Goal: Find specific fact: Find contact information

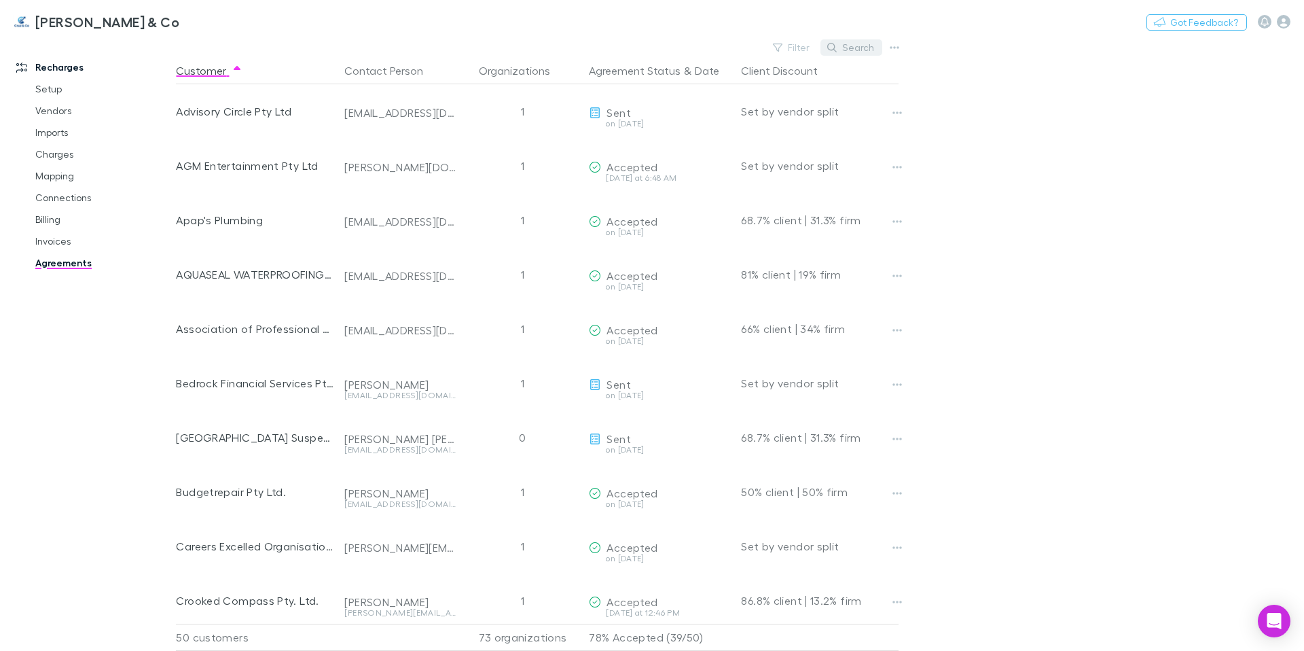
click at [867, 49] on button "Search" at bounding box center [852, 47] width 62 height 16
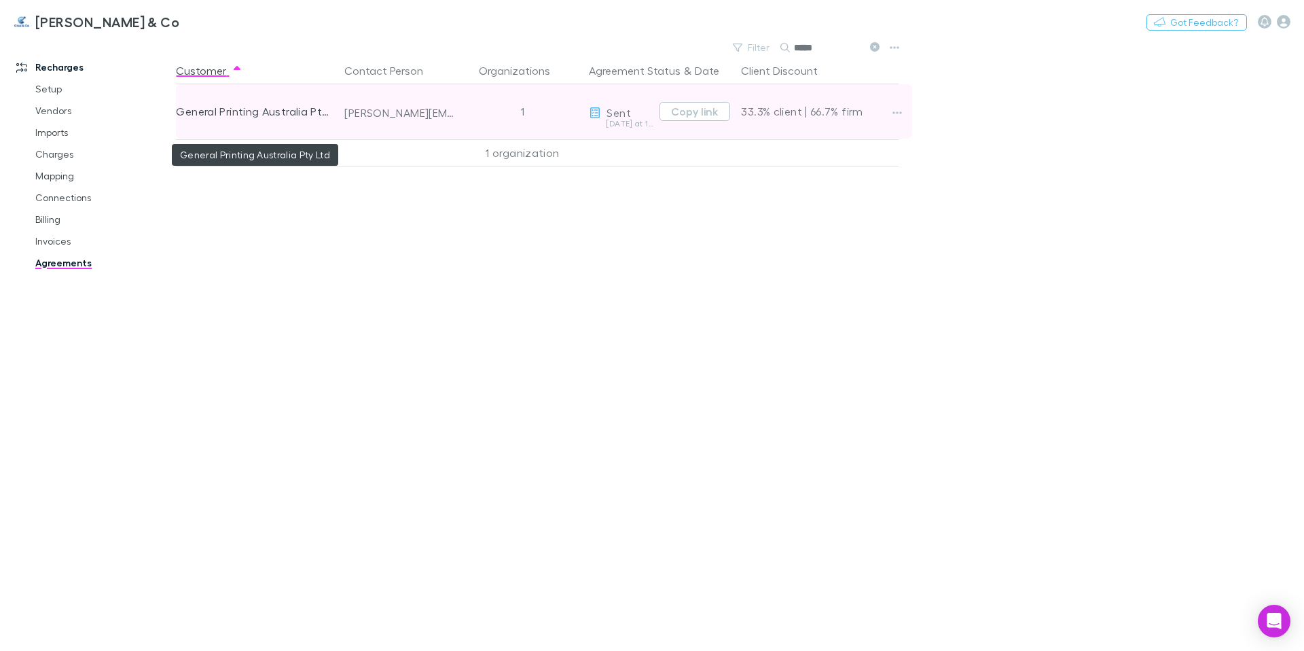
type input "*****"
click at [307, 110] on div "General Printing Australia Pty Ltd" at bounding box center [255, 111] width 158 height 54
click at [900, 109] on icon "button" at bounding box center [898, 112] width 10 height 11
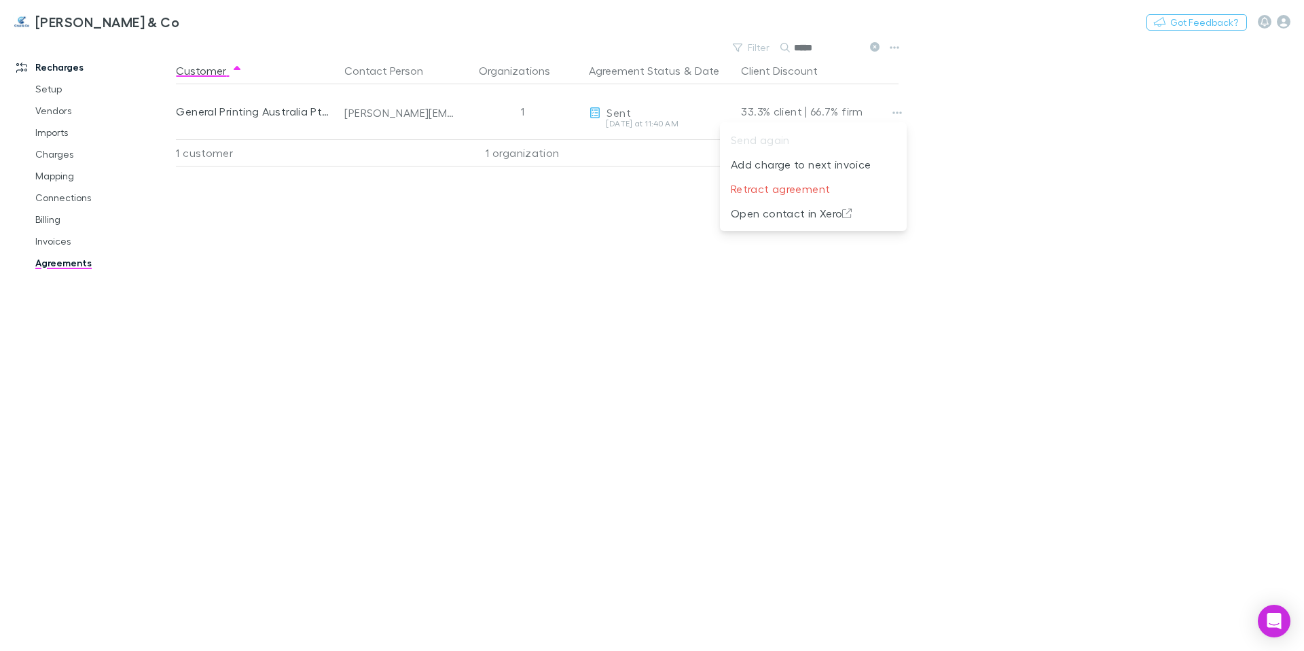
click at [621, 249] on div at bounding box center [652, 325] width 1304 height 651
click at [54, 111] on link "Vendors" at bounding box center [103, 111] width 162 height 22
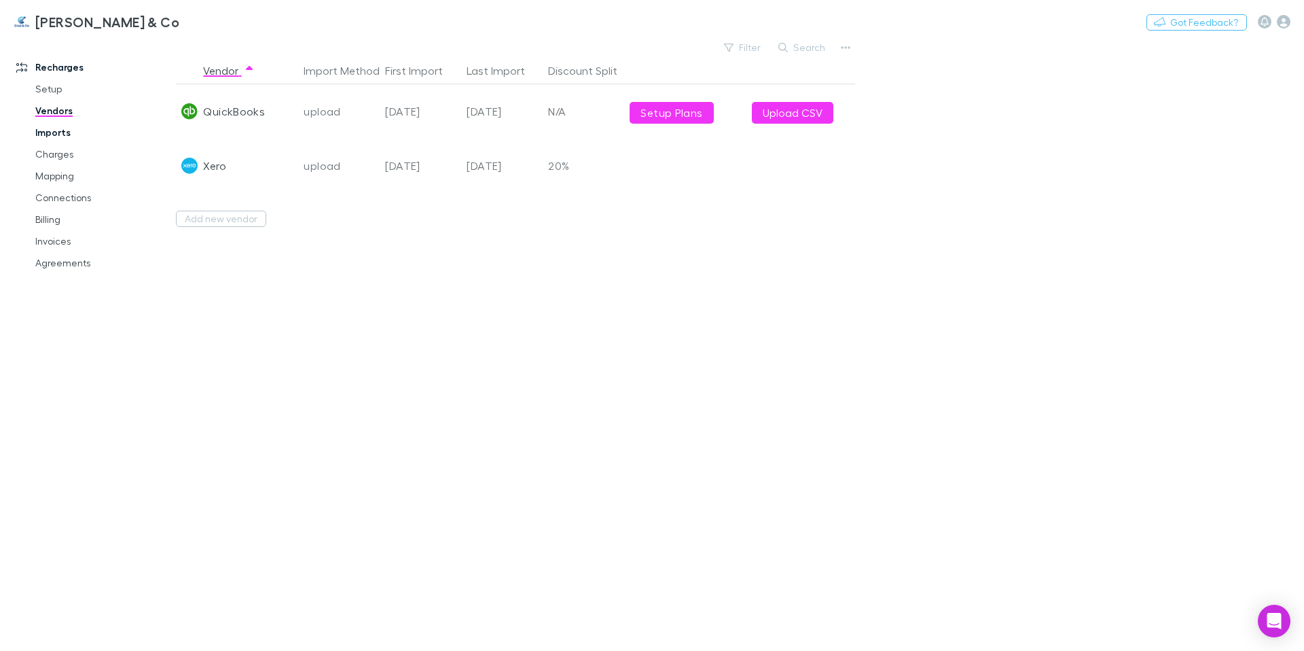
click at [58, 132] on link "Imports" at bounding box center [103, 133] width 162 height 22
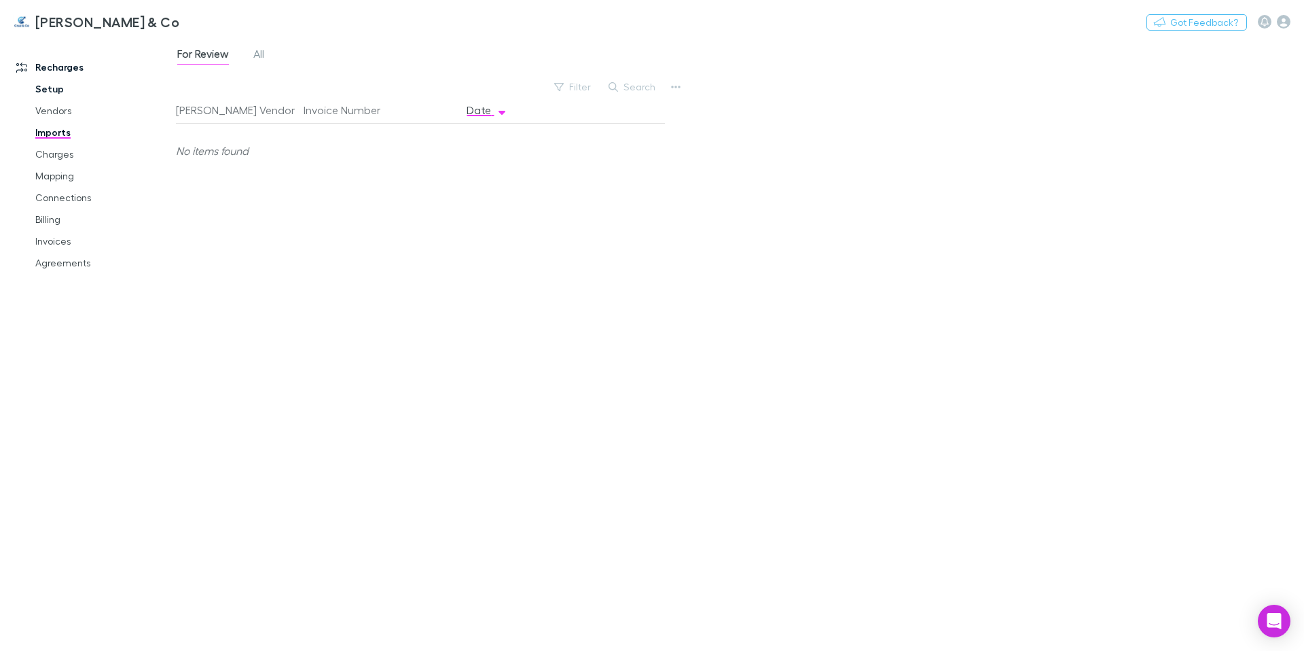
click at [50, 86] on link "Setup" at bounding box center [103, 89] width 162 height 22
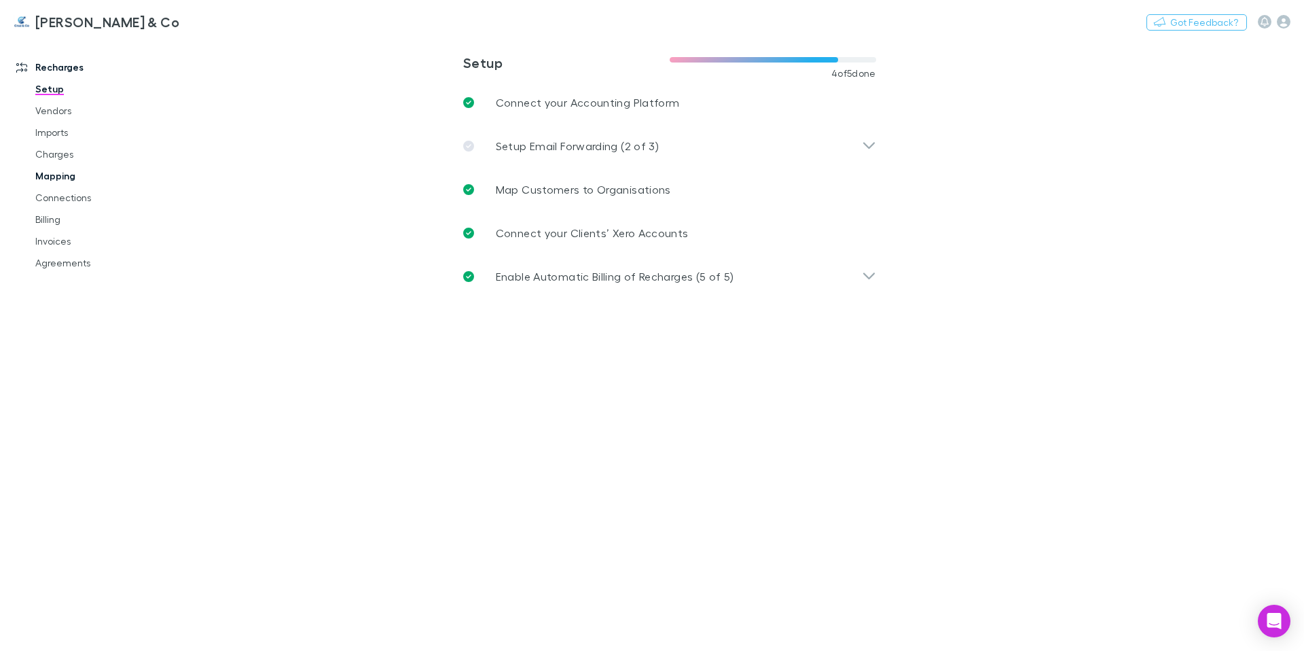
click at [56, 175] on link "Mapping" at bounding box center [103, 176] width 162 height 22
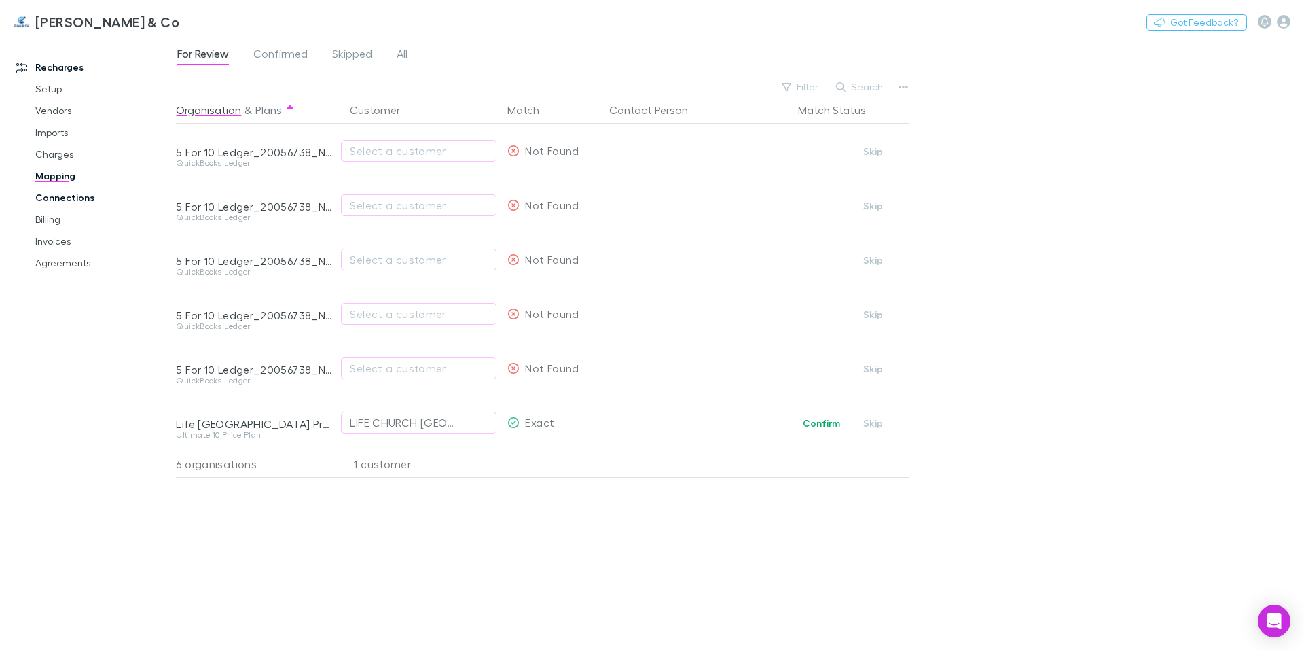
click at [60, 198] on link "Connections" at bounding box center [103, 198] width 162 height 22
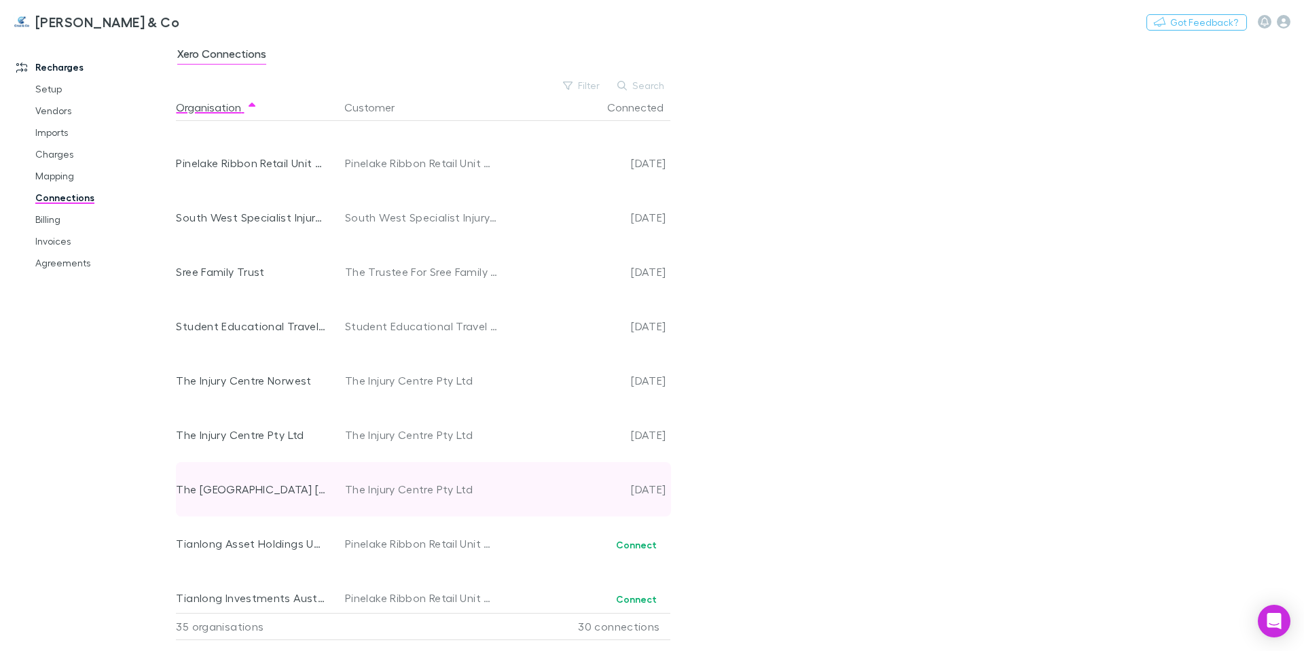
scroll to position [1411, 0]
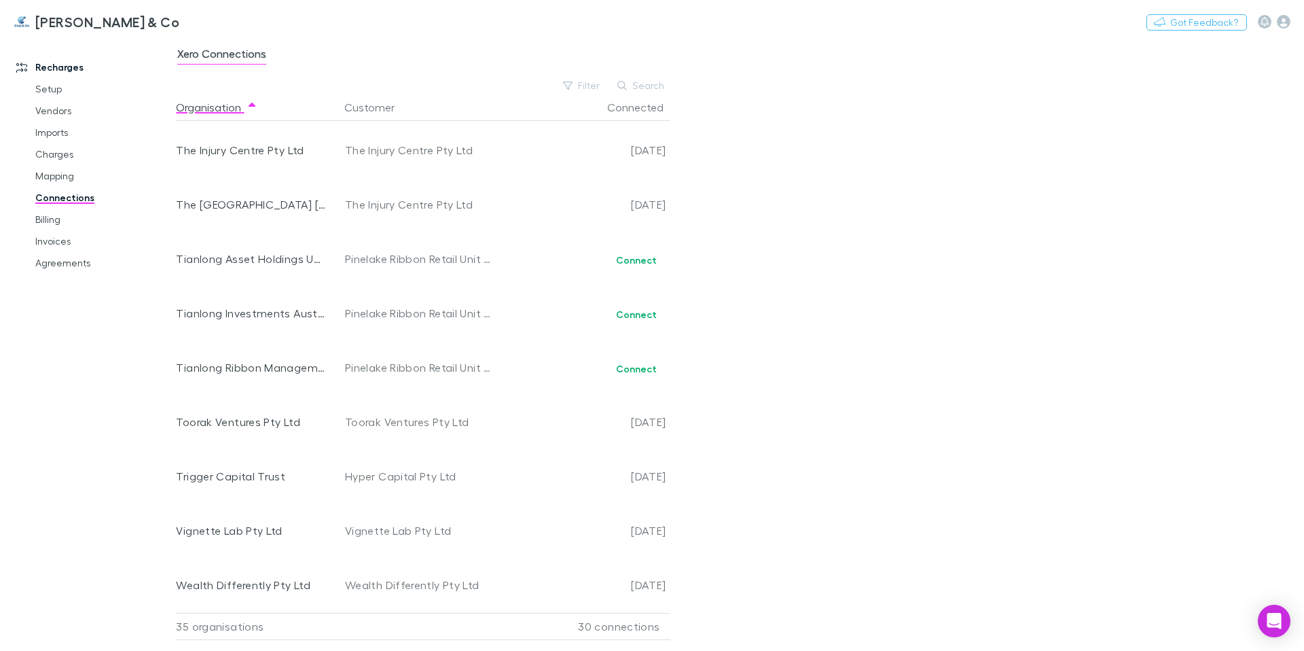
click at [1111, 185] on div "Xero Connections Filter Search Organisation Customer Connected AGM Entertainmen…" at bounding box center [740, 344] width 1128 height 613
click at [998, 266] on div "Xero Connections Filter Search Organisation Customer Connected AGM Entertainmen…" at bounding box center [740, 344] width 1128 height 613
click at [75, 333] on div "Recharges Setup Vendors Imports Charges Mapping Connections Billing Invoices Ag…" at bounding box center [93, 341] width 186 height 597
click at [50, 224] on link "Billing" at bounding box center [103, 220] width 162 height 22
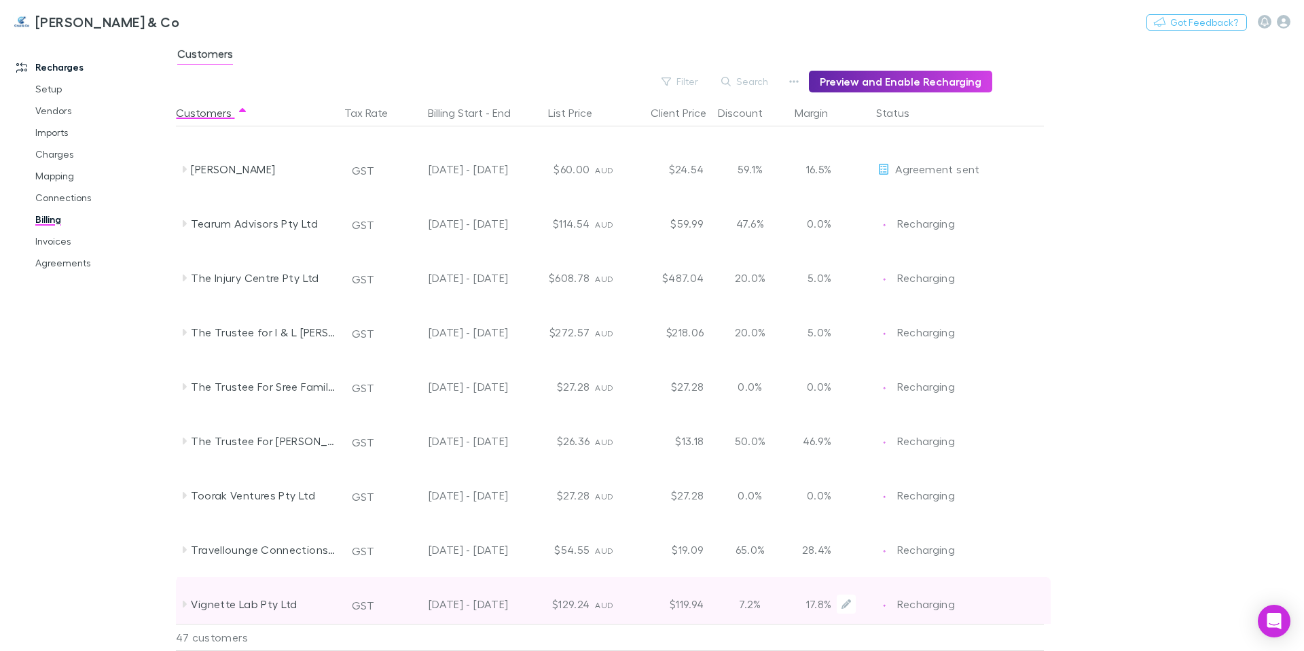
scroll to position [2057, 0]
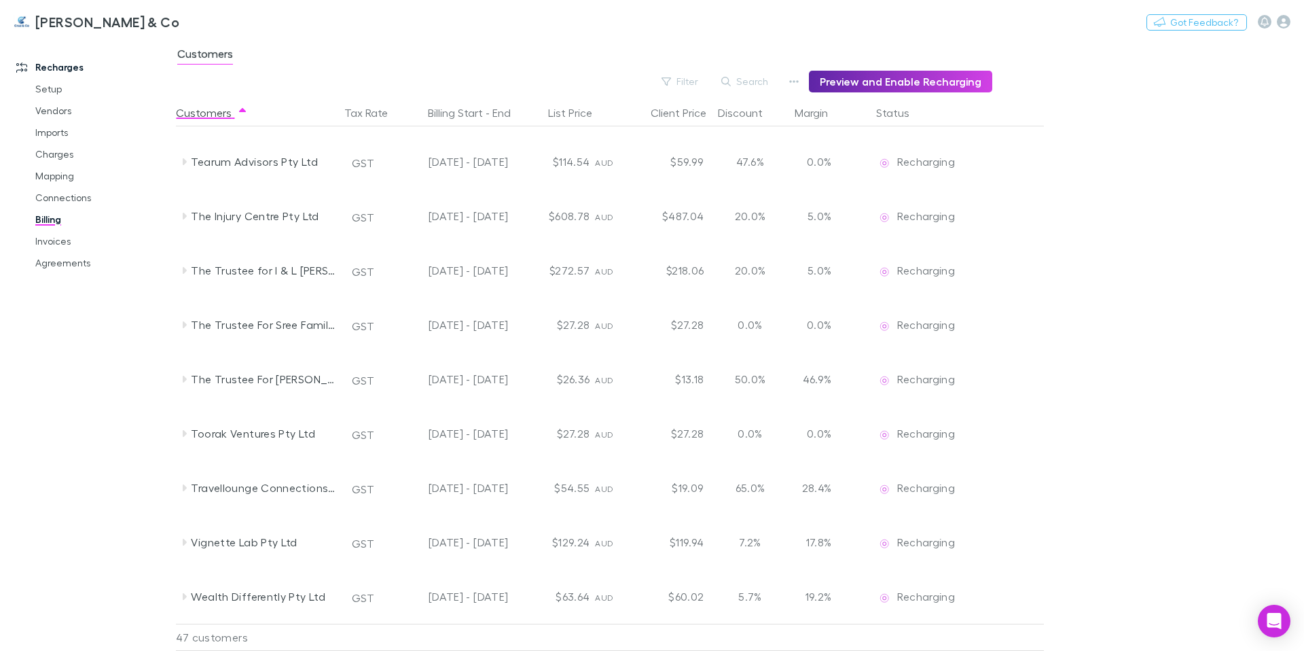
click at [1153, 301] on main "Customers Filter Search Preview and Enable Recharging Customers Tax Rate Billin…" at bounding box center [740, 344] width 1128 height 613
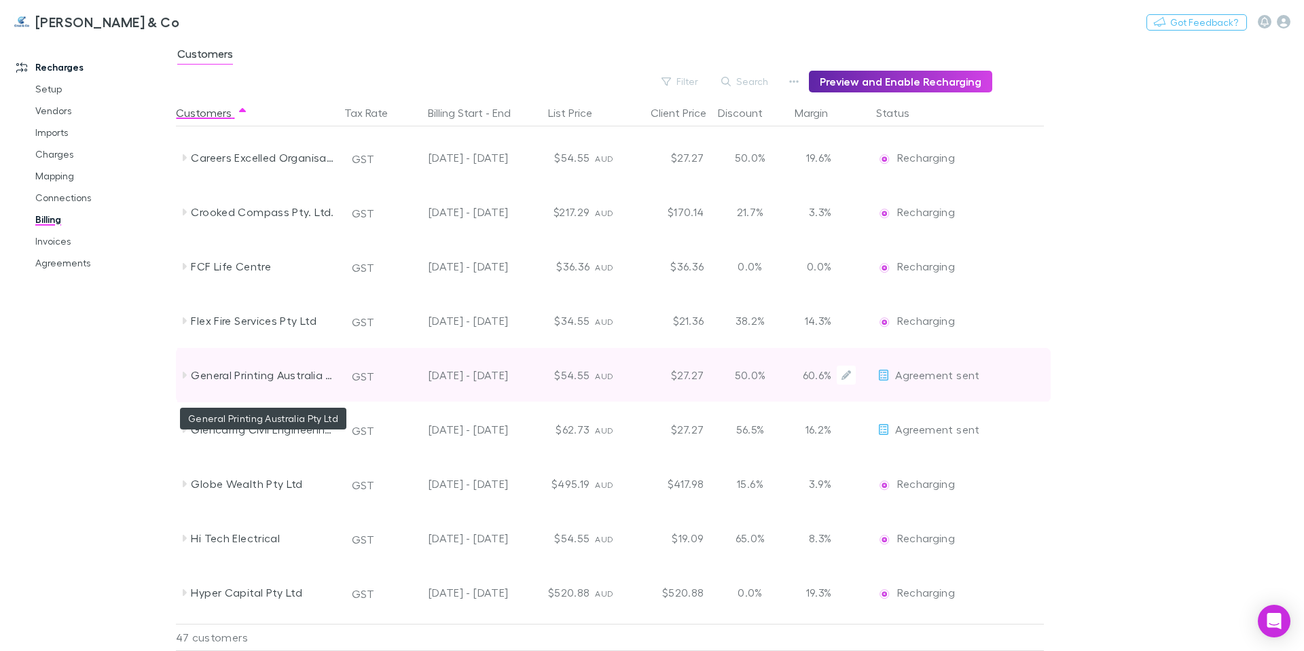
click at [270, 373] on div "General Printing Australia Pty Ltd" at bounding box center [263, 375] width 144 height 54
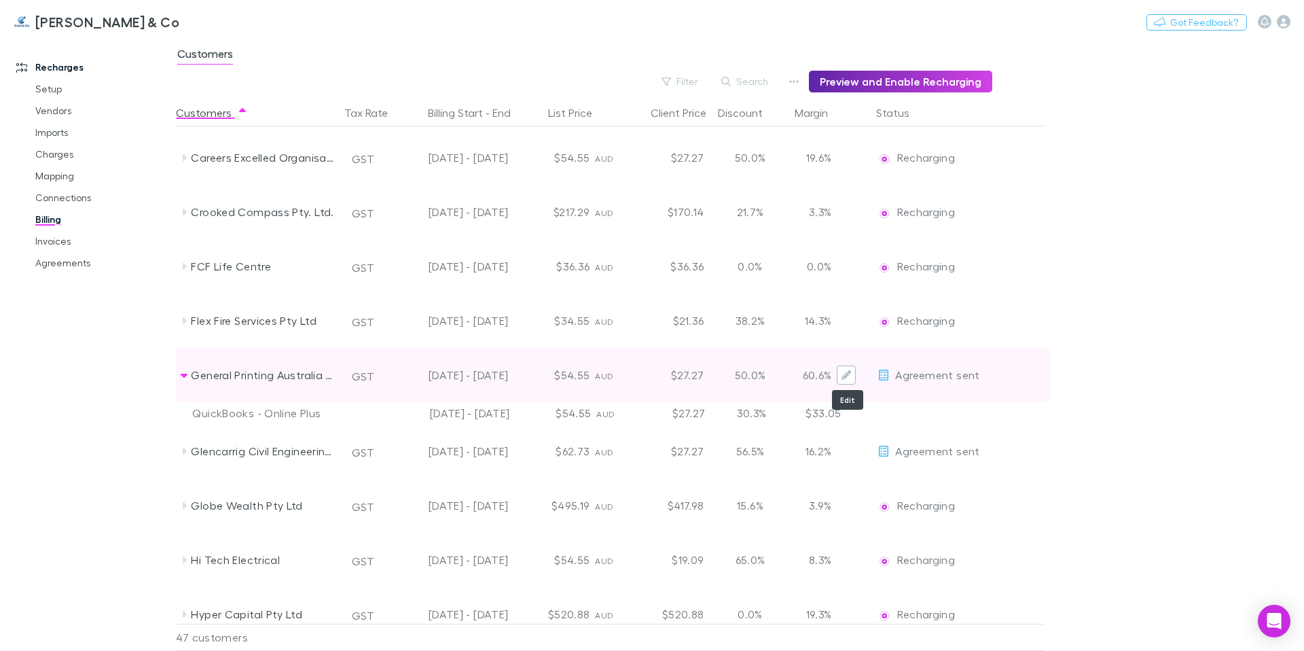
click at [847, 374] on icon "Edit" at bounding box center [847, 375] width 10 height 10
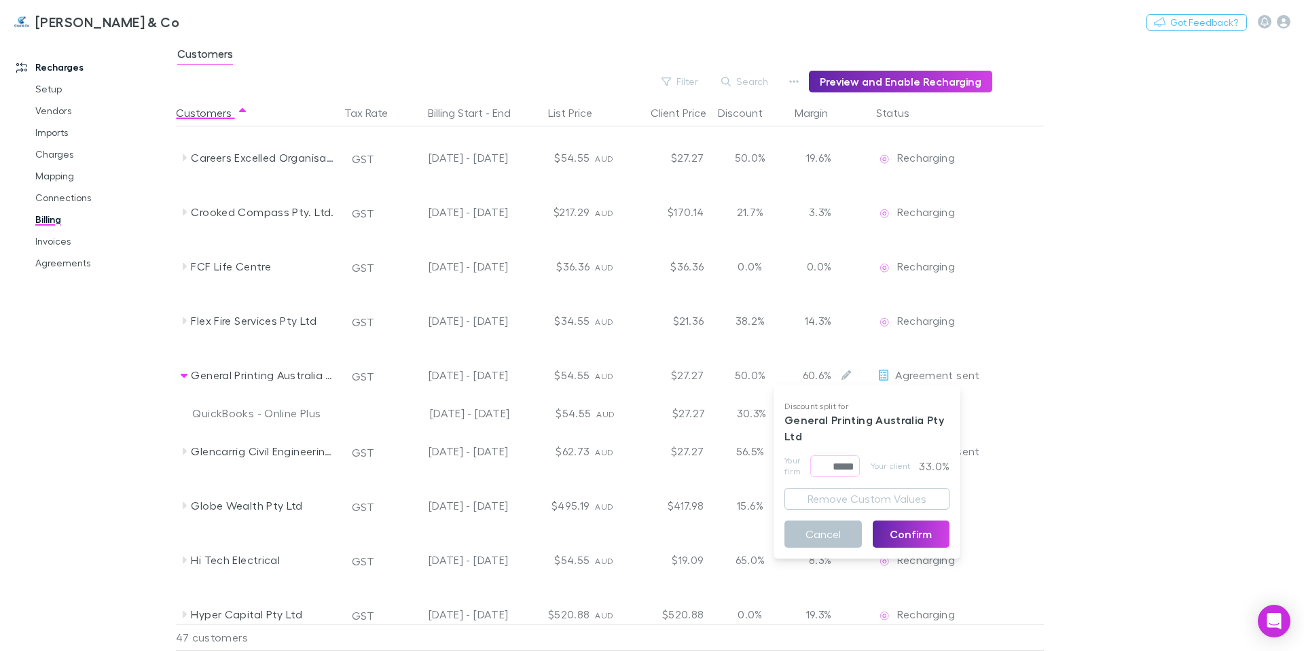
click at [1092, 371] on div at bounding box center [652, 325] width 1304 height 651
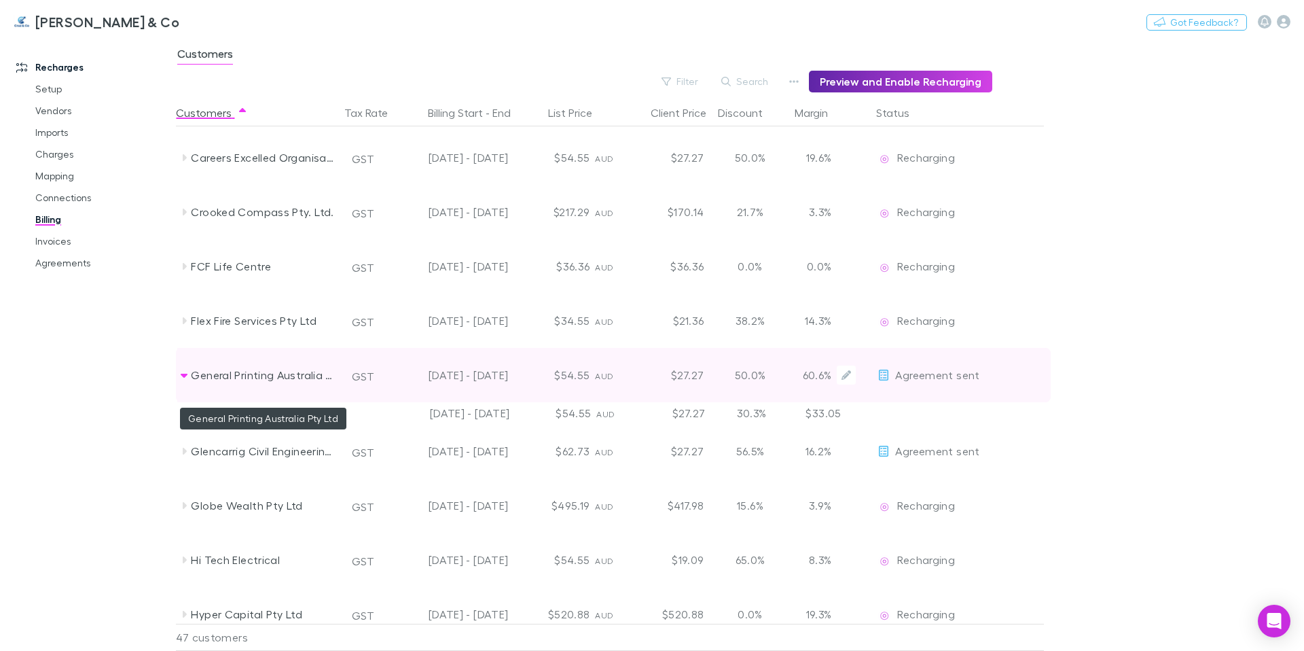
click at [330, 378] on div "General Printing Australia Pty Ltd" at bounding box center [263, 375] width 144 height 54
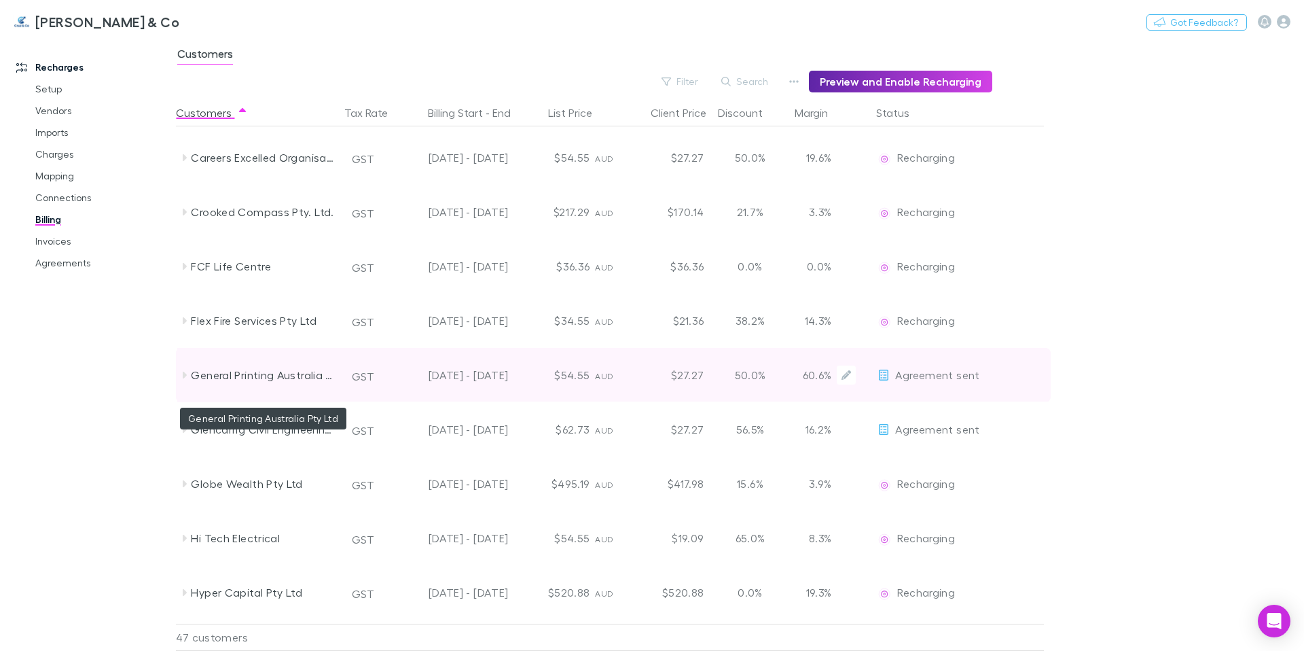
click at [330, 378] on div "General Printing Australia Pty Ltd" at bounding box center [263, 375] width 144 height 54
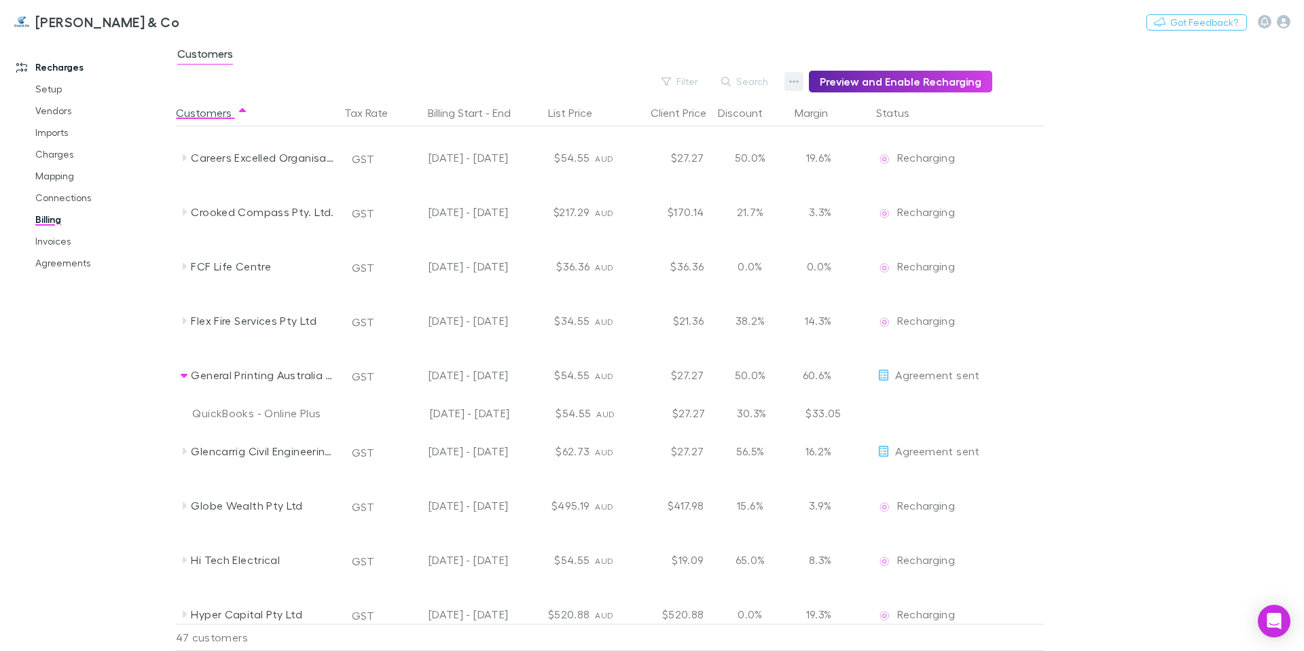
click at [797, 84] on icon "button" at bounding box center [794, 81] width 10 height 11
click at [1127, 268] on div at bounding box center [652, 325] width 1304 height 651
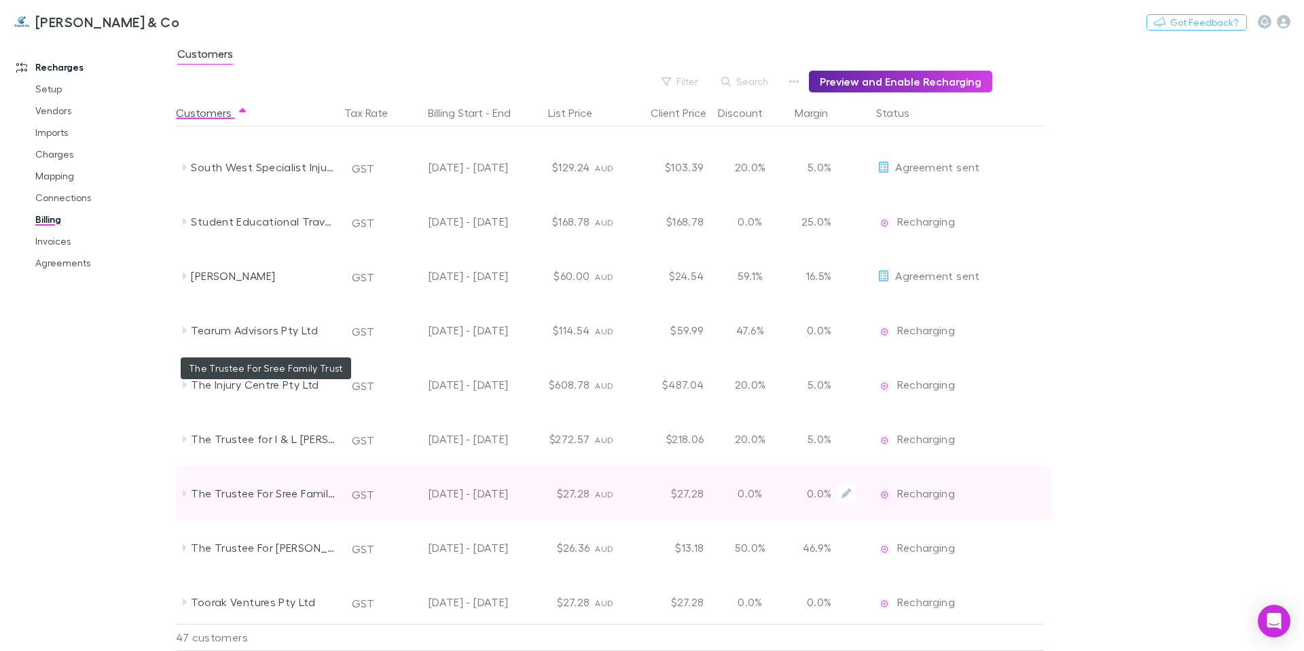
scroll to position [1779, 0]
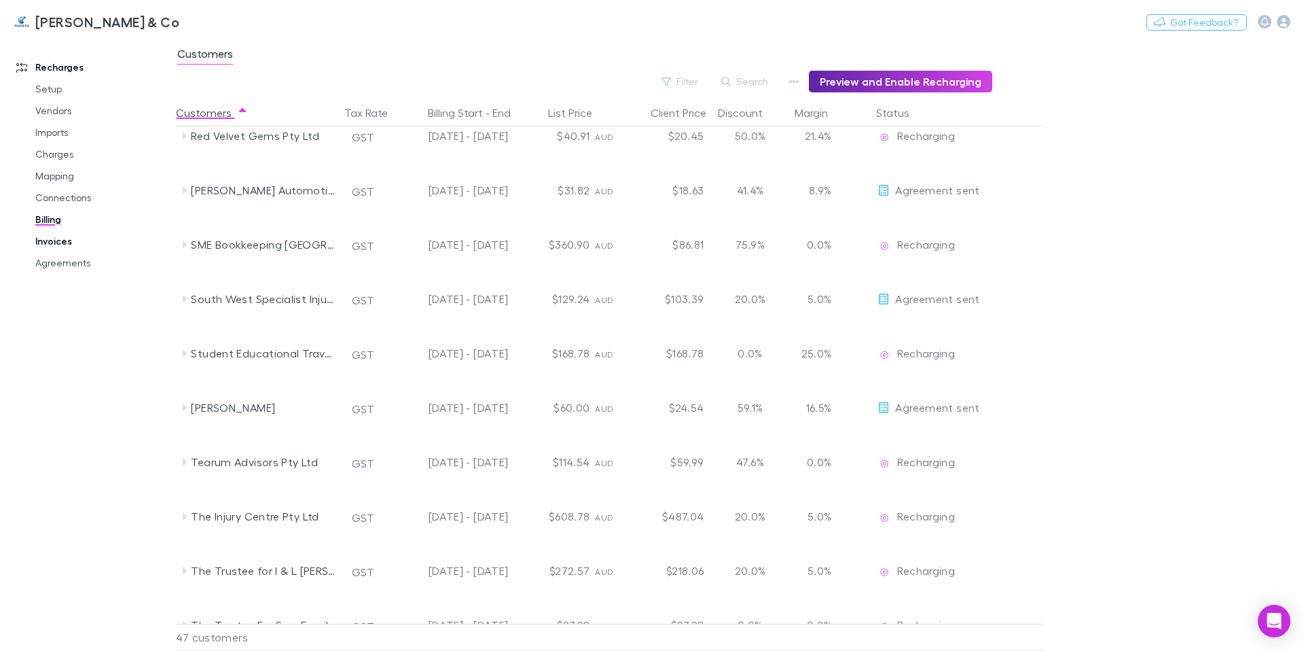
click at [58, 243] on link "Invoices" at bounding box center [103, 241] width 162 height 22
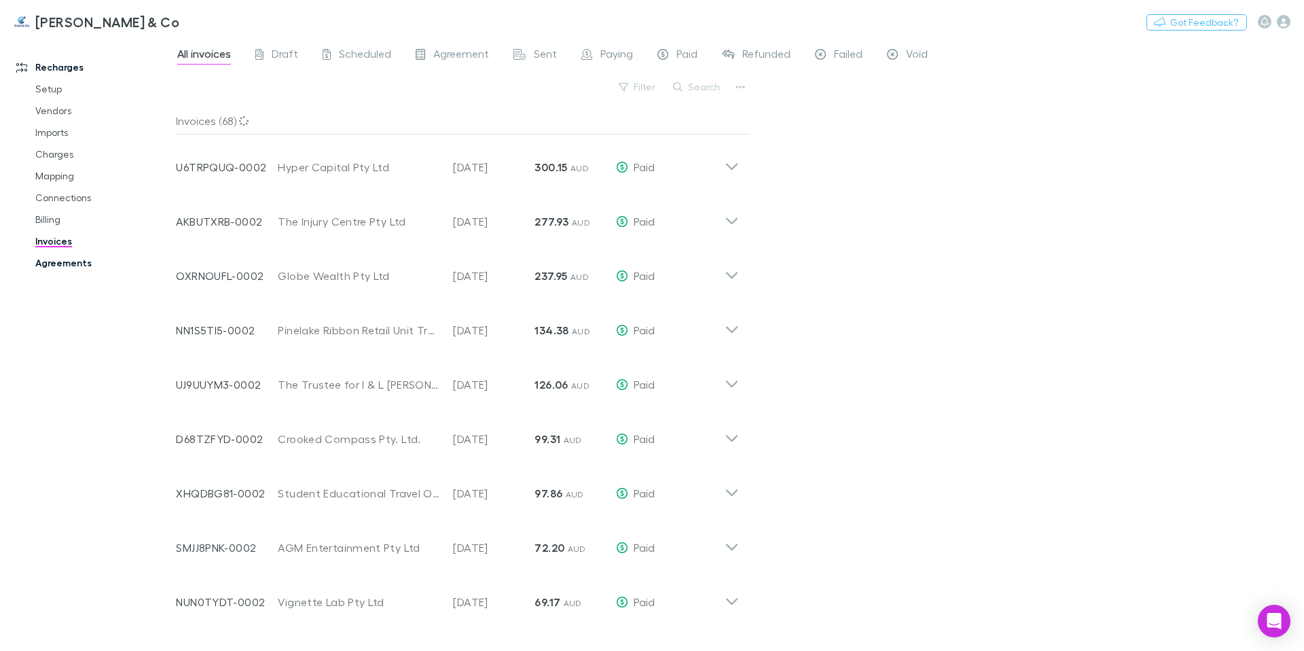
click at [77, 264] on link "Agreements" at bounding box center [103, 263] width 162 height 22
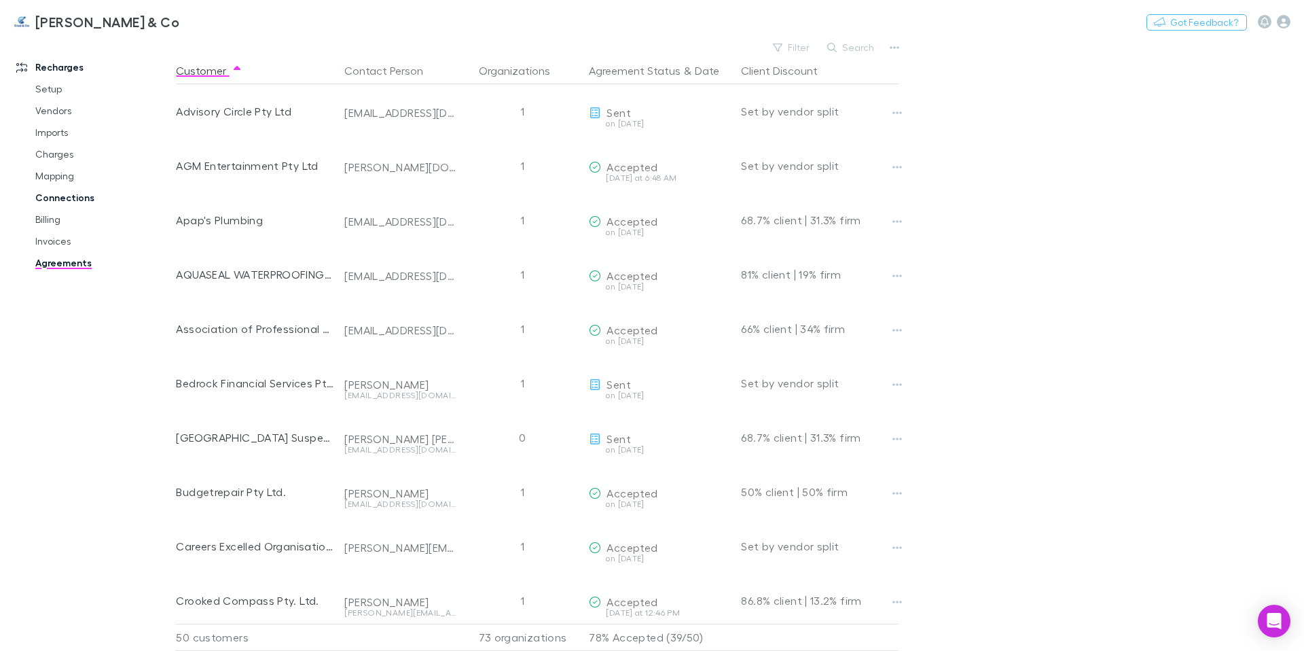
click at [61, 200] on link "Connections" at bounding box center [103, 198] width 162 height 22
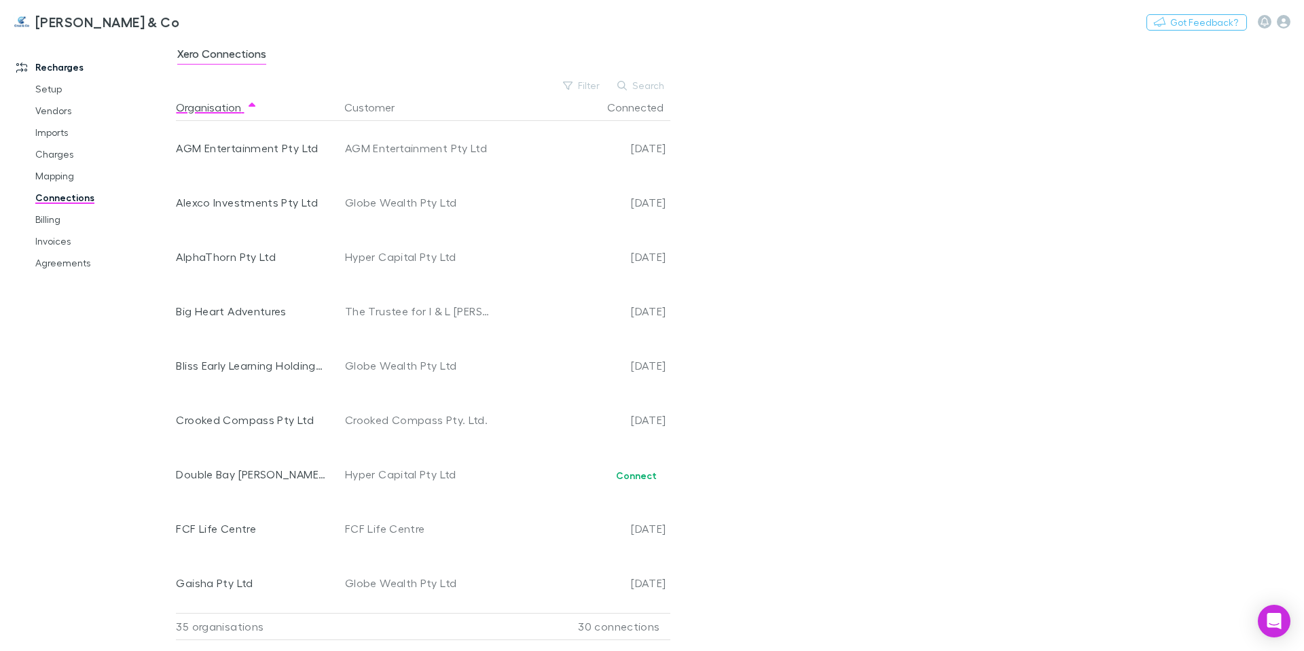
click at [967, 336] on div "Xero Connections Filter Search Organisation Customer Connected AGM Entertainmen…" at bounding box center [740, 344] width 1128 height 613
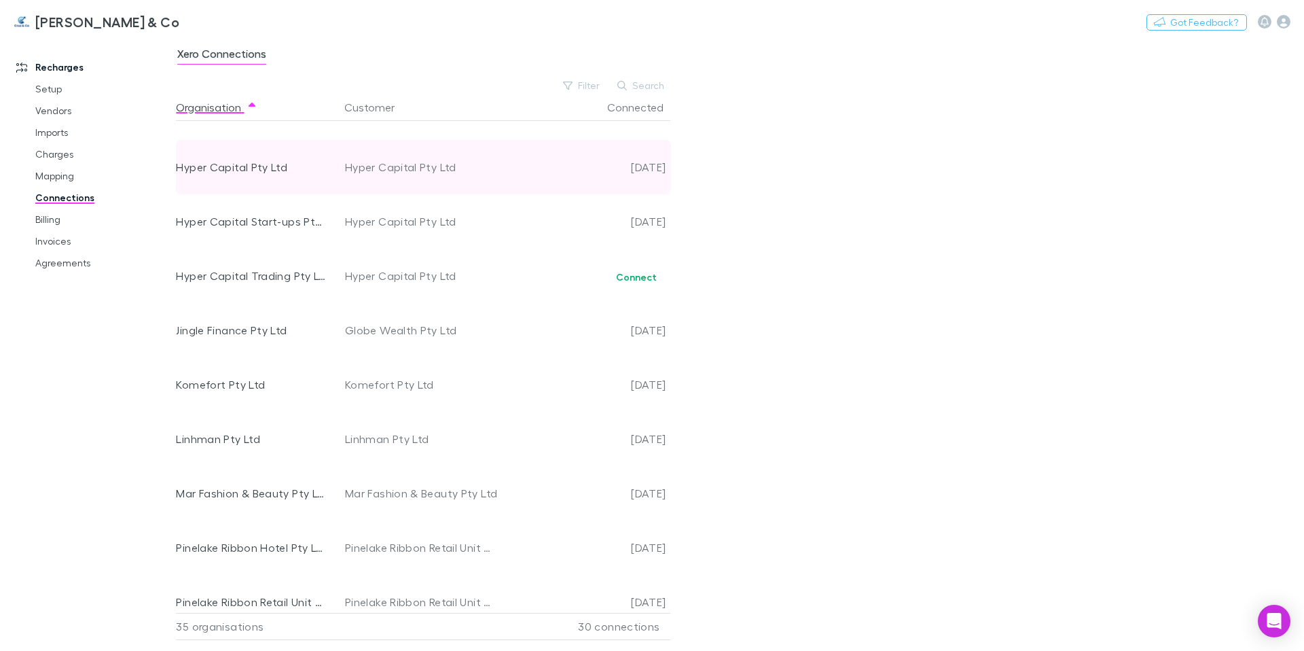
scroll to position [890, 0]
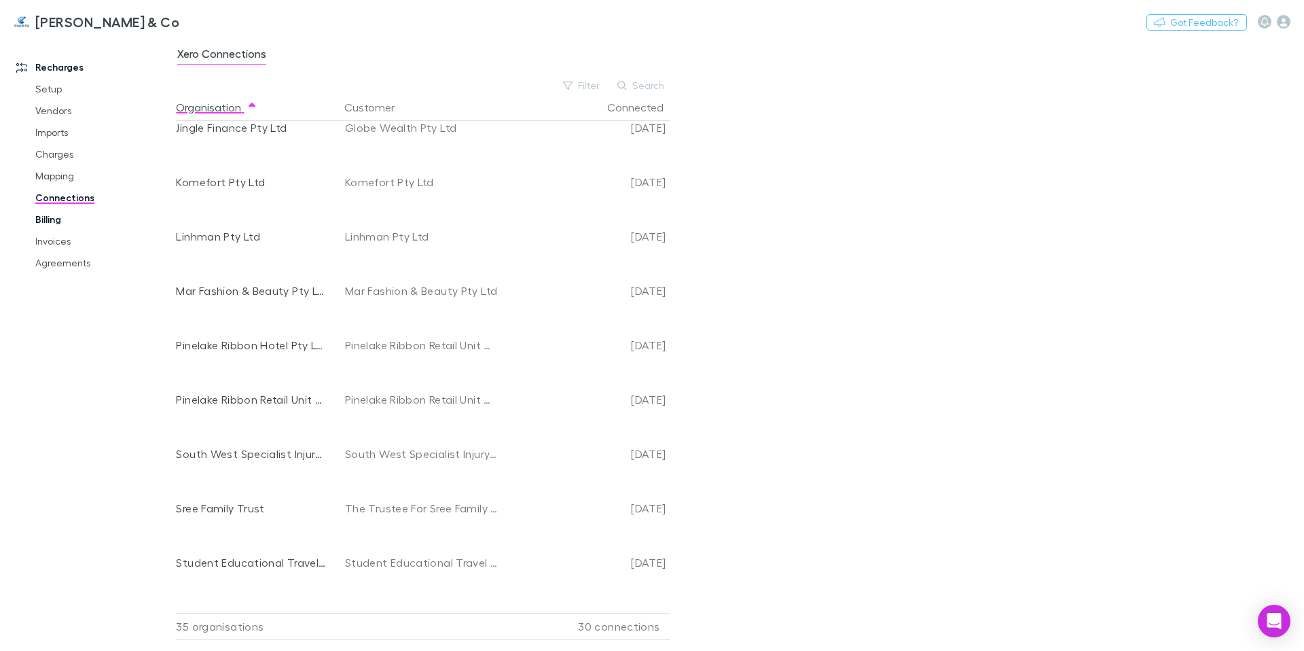
click at [52, 221] on link "Billing" at bounding box center [103, 220] width 162 height 22
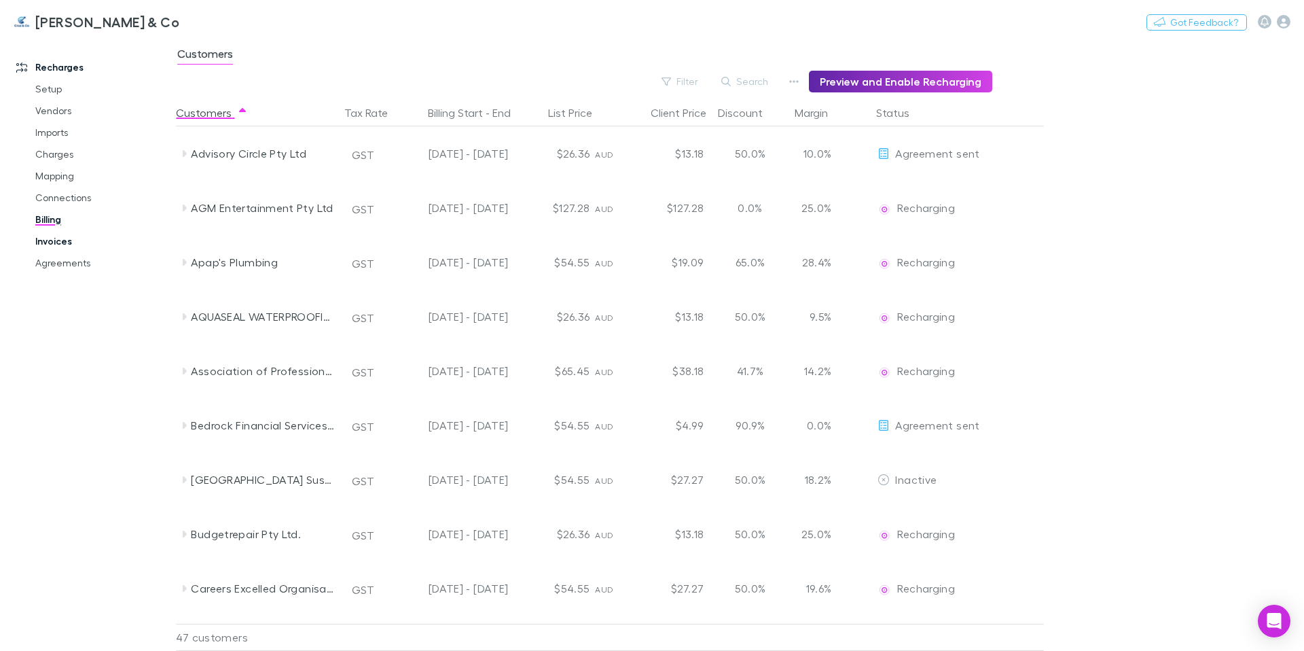
click at [56, 242] on link "Invoices" at bounding box center [103, 241] width 162 height 22
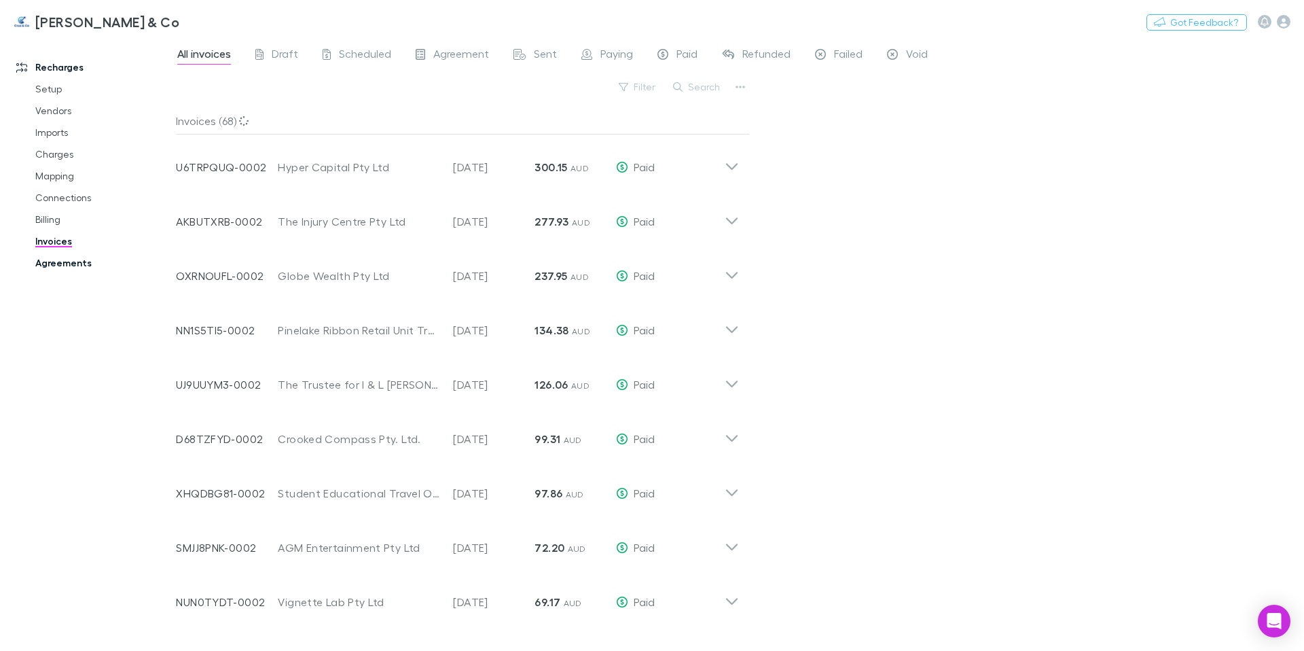
click at [58, 264] on link "Agreements" at bounding box center [103, 263] width 162 height 22
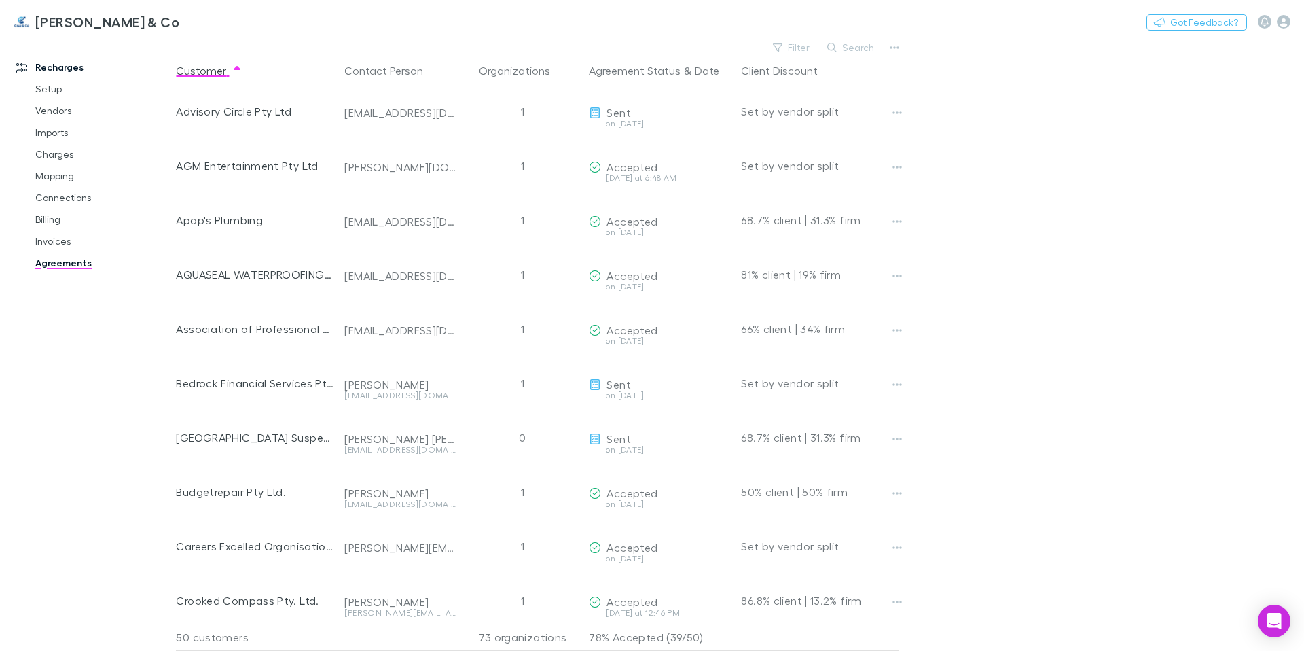
scroll to position [469, 0]
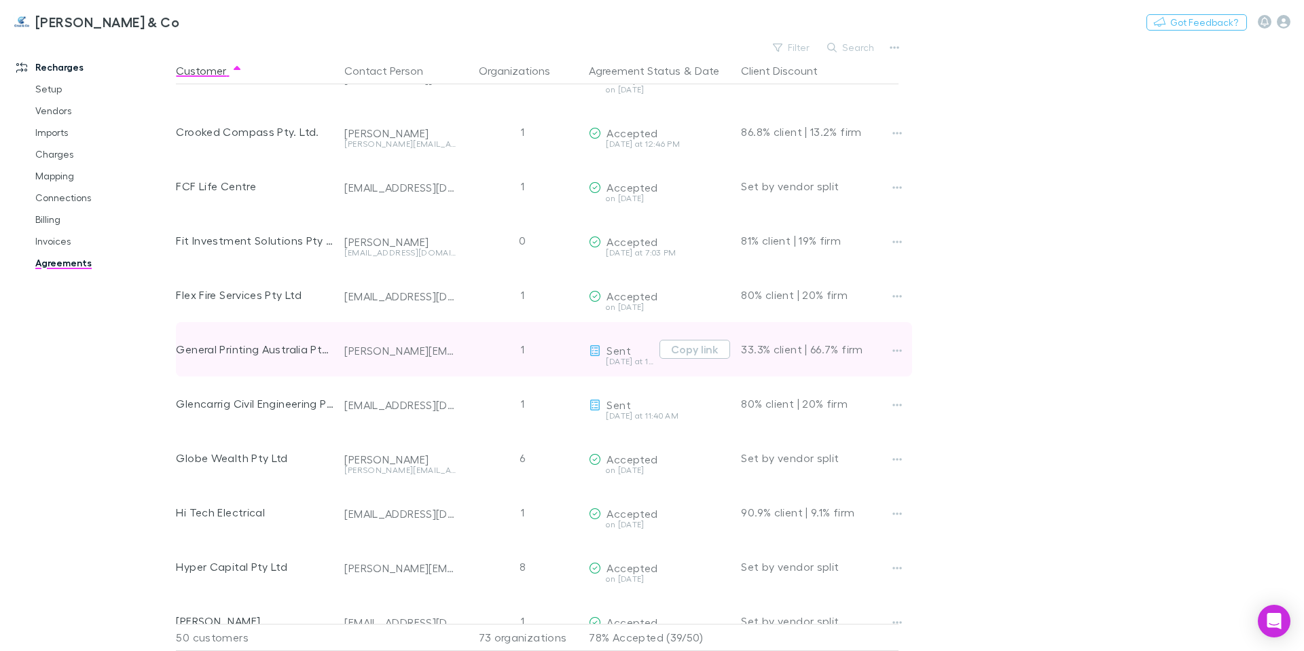
click at [438, 348] on div "[PERSON_NAME][EMAIL_ADDRESS][DOMAIN_NAME]" at bounding box center [399, 351] width 111 height 14
click at [427, 351] on div "[PERSON_NAME][EMAIL_ADDRESS][DOMAIN_NAME]" at bounding box center [399, 351] width 111 height 14
click at [283, 351] on div "General Printing Australia Pty Ltd" at bounding box center [255, 349] width 158 height 54
click at [460, 350] on div "[PERSON_NAME][EMAIL_ADDRESS][DOMAIN_NAME]" at bounding box center [400, 349] width 122 height 54
drag, startPoint x: 454, startPoint y: 353, endPoint x: 346, endPoint y: 353, distance: 108.0
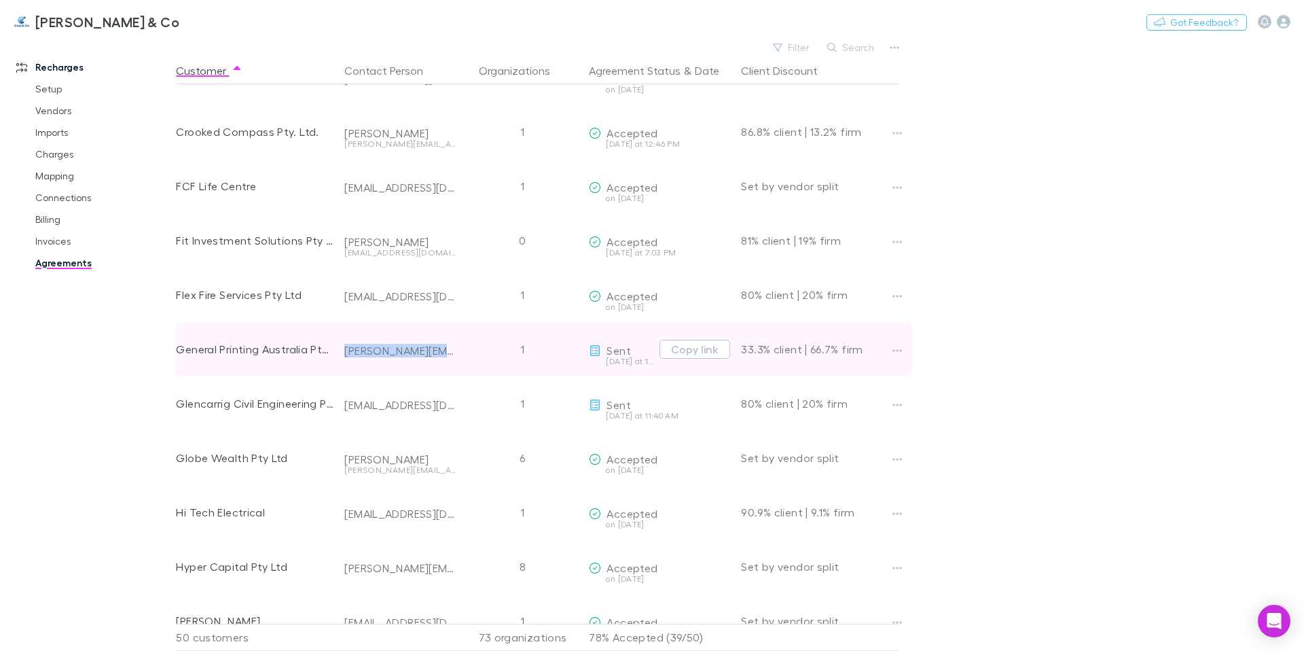
click at [346, 353] on div "General Printing Australia Pty Ltd [PERSON_NAME][EMAIL_ADDRESS][DOMAIN_NAME] 1 …" at bounding box center [544, 349] width 736 height 54
copy div "[PERSON_NAME][EMAIL_ADDRESS][DOMAIN_NAME]"
